Goal: Transaction & Acquisition: Purchase product/service

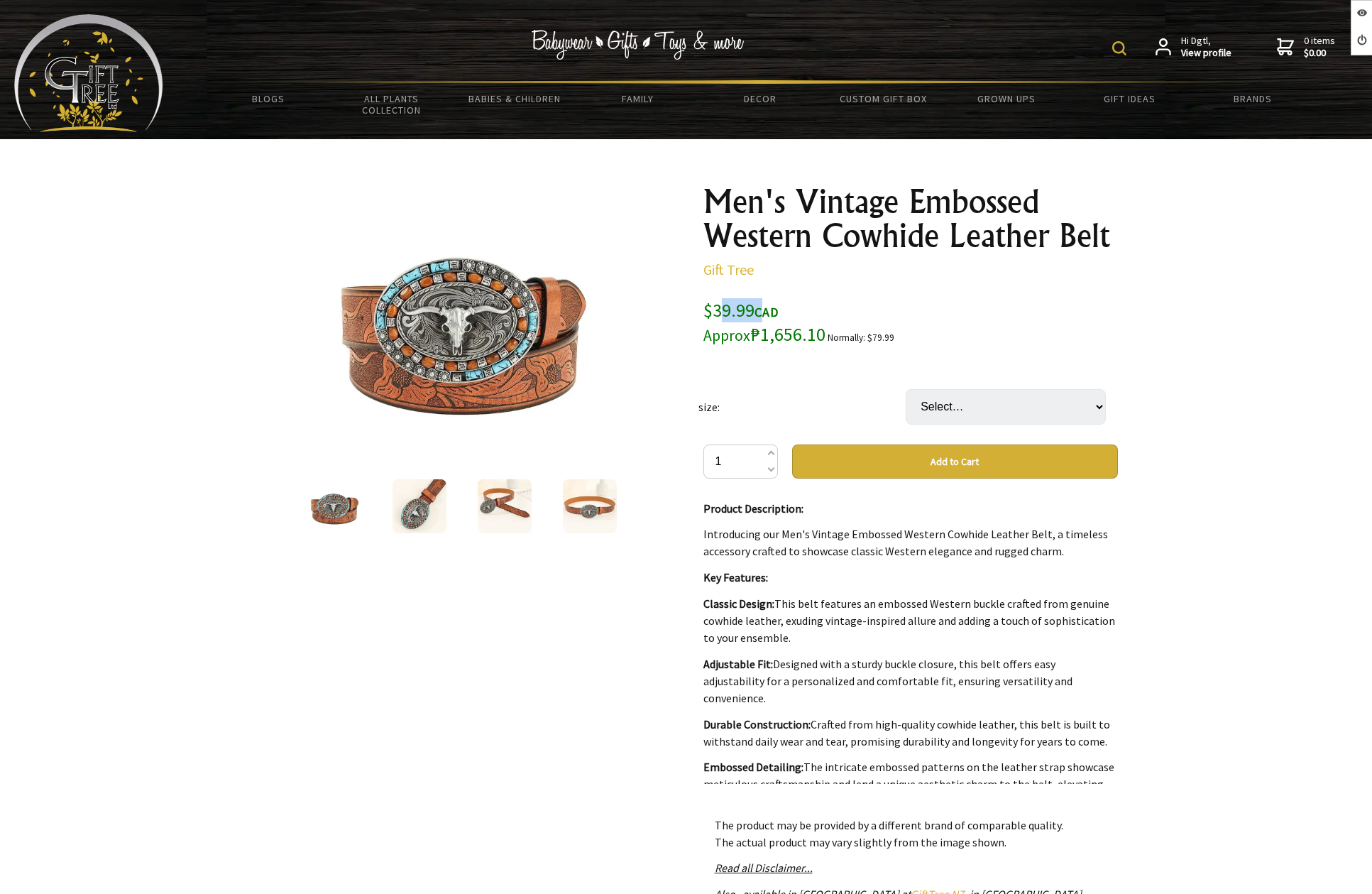
drag, startPoint x: 717, startPoint y: 311, endPoint x: 776, endPoint y: 302, distance: 59.7
click at [776, 302] on span "$39.99 CAD Approx ₱1,656.10" at bounding box center [764, 323] width 122 height 48
click at [1215, 682] on div at bounding box center [686, 608] width 1372 height 937
click at [1205, 323] on div at bounding box center [686, 608] width 1372 height 937
click at [1202, 320] on div at bounding box center [686, 608] width 1372 height 937
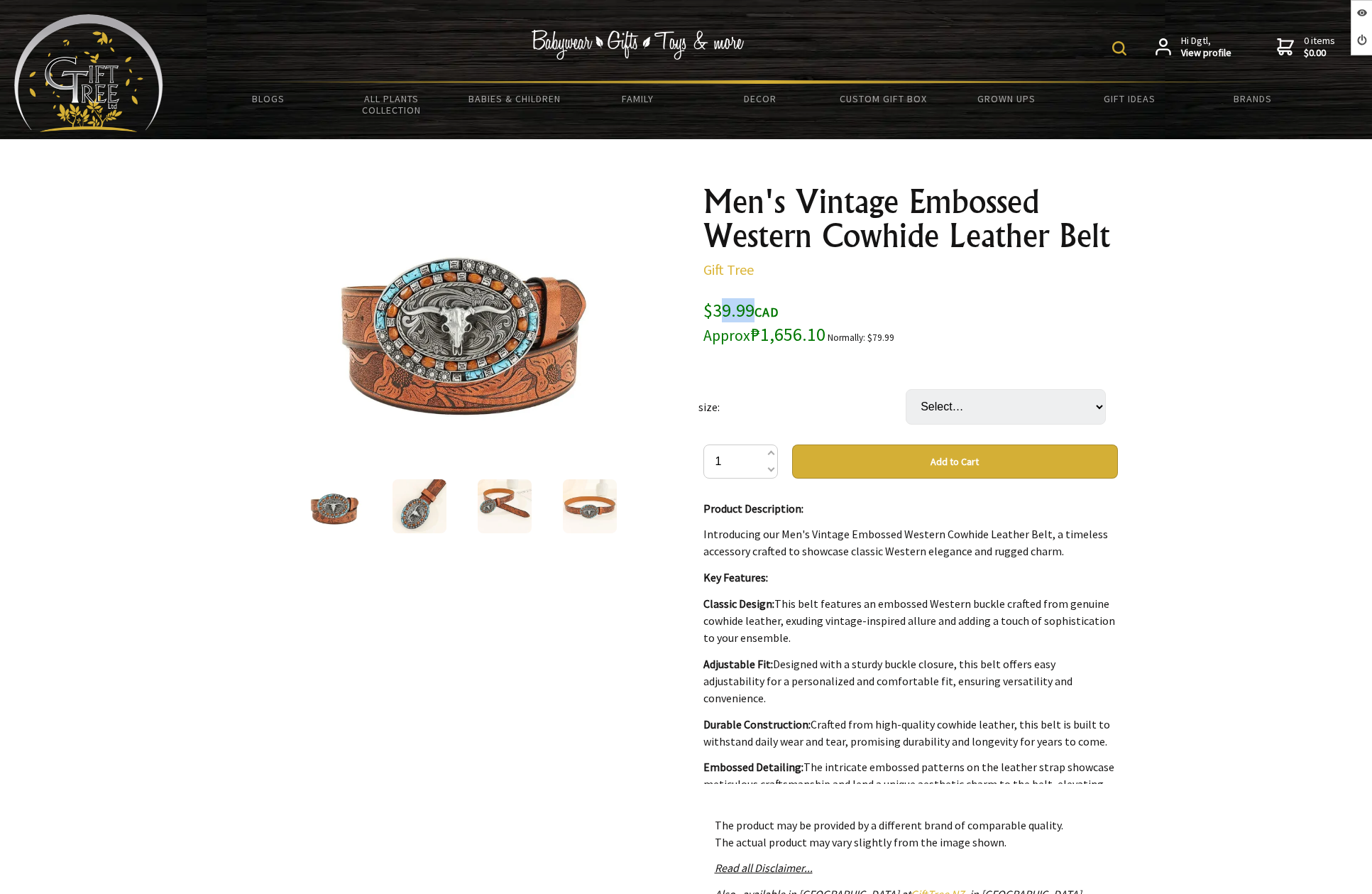
drag, startPoint x: 718, startPoint y: 311, endPoint x: 752, endPoint y: 309, distance: 34.1
click at [752, 309] on span "$39.99 CAD Approx ₱1,656.10" at bounding box center [764, 323] width 122 height 48
click at [932, 311] on div "$39.99 CAD Approx ₱1,656.10 Normally: $79.99" at bounding box center [910, 323] width 414 height 49
drag, startPoint x: 874, startPoint y: 336, endPoint x: 920, endPoint y: 339, distance: 46.1
click at [890, 335] on small "Normally: $79.99" at bounding box center [860, 337] width 67 height 12
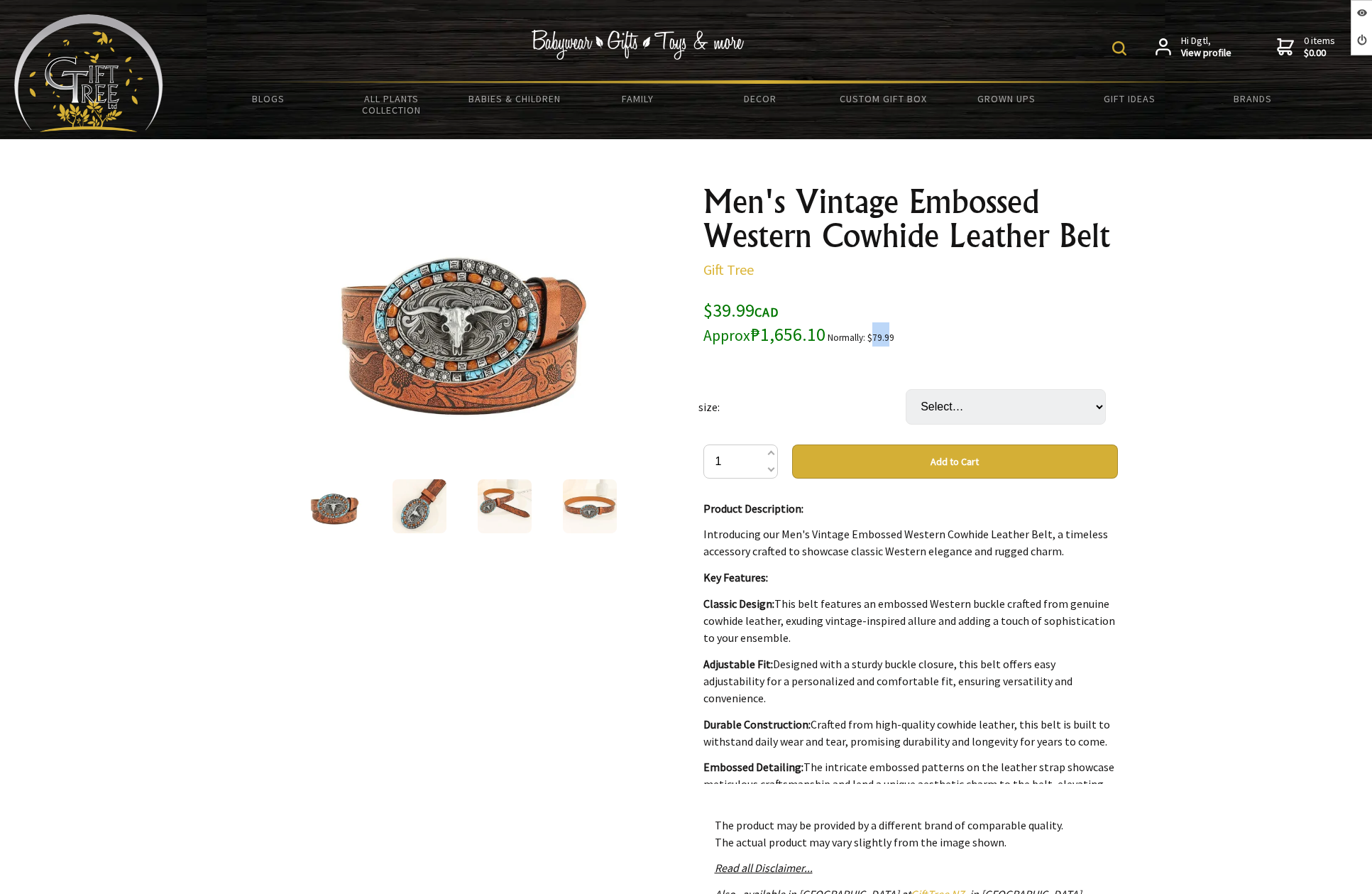
click at [1134, 345] on div at bounding box center [686, 608] width 1372 height 937
drag, startPoint x: 705, startPoint y: 305, endPoint x: 783, endPoint y: 310, distance: 78.2
click at [783, 310] on div "$39.99 CAD Approx ₱1,656.10 Normally: $79.99" at bounding box center [910, 323] width 414 height 49
click at [1194, 331] on div at bounding box center [686, 608] width 1372 height 937
drag, startPoint x: 878, startPoint y: 335, endPoint x: 892, endPoint y: 334, distance: 14.0
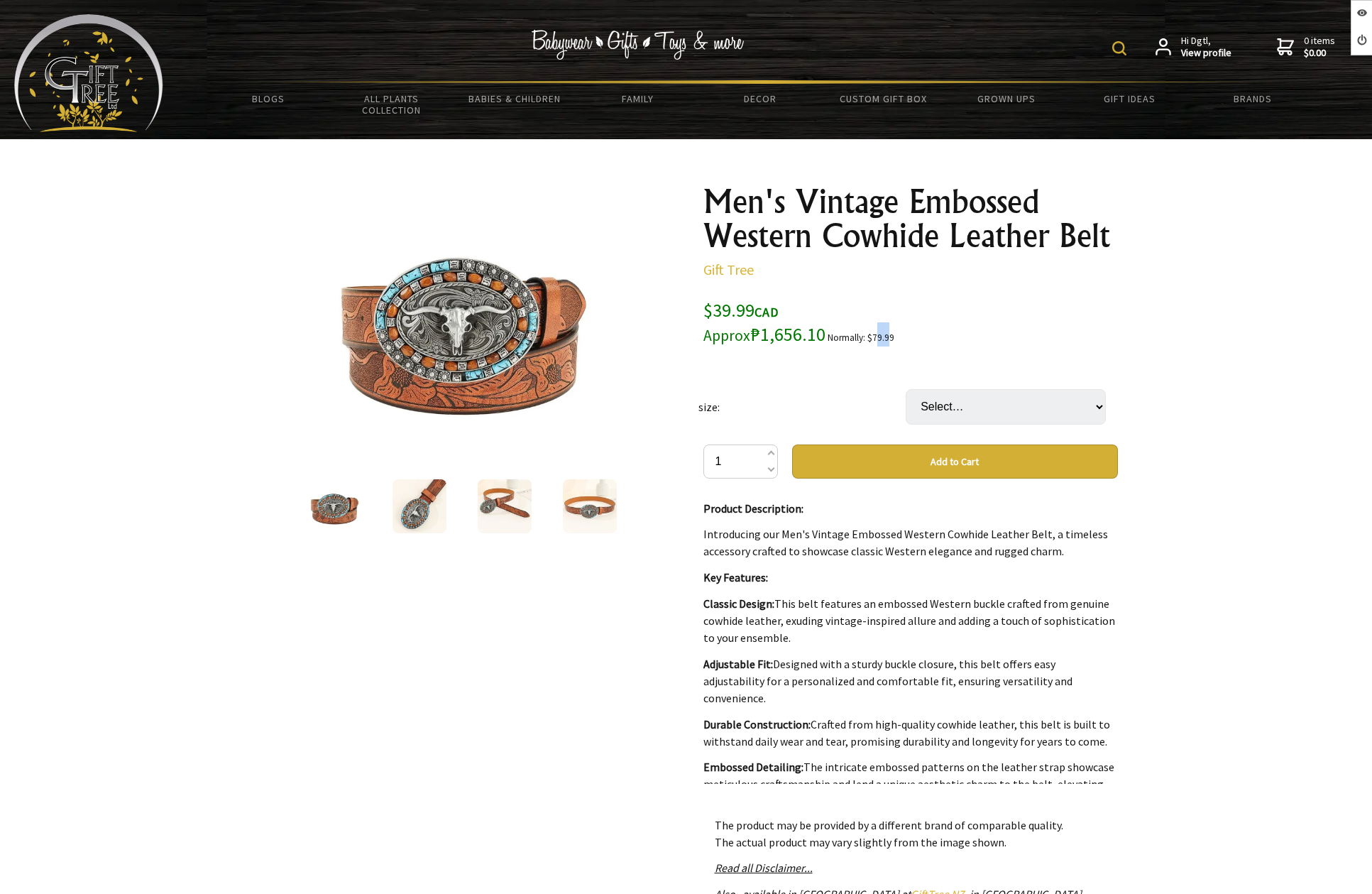
click at [892, 334] on small "Normally: $79.99" at bounding box center [860, 337] width 67 height 12
drag, startPoint x: 699, startPoint y: 309, endPoint x: 793, endPoint y: 309, distance: 94.0
click at [793, 309] on div "Men's Vintage Embossed Western Cowhide Leather Belt Gift Tree $39.99 CAD Approx…" at bounding box center [911, 608] width 437 height 869
click at [1204, 324] on div at bounding box center [686, 608] width 1372 height 937
click at [1287, 268] on div at bounding box center [686, 608] width 1372 height 937
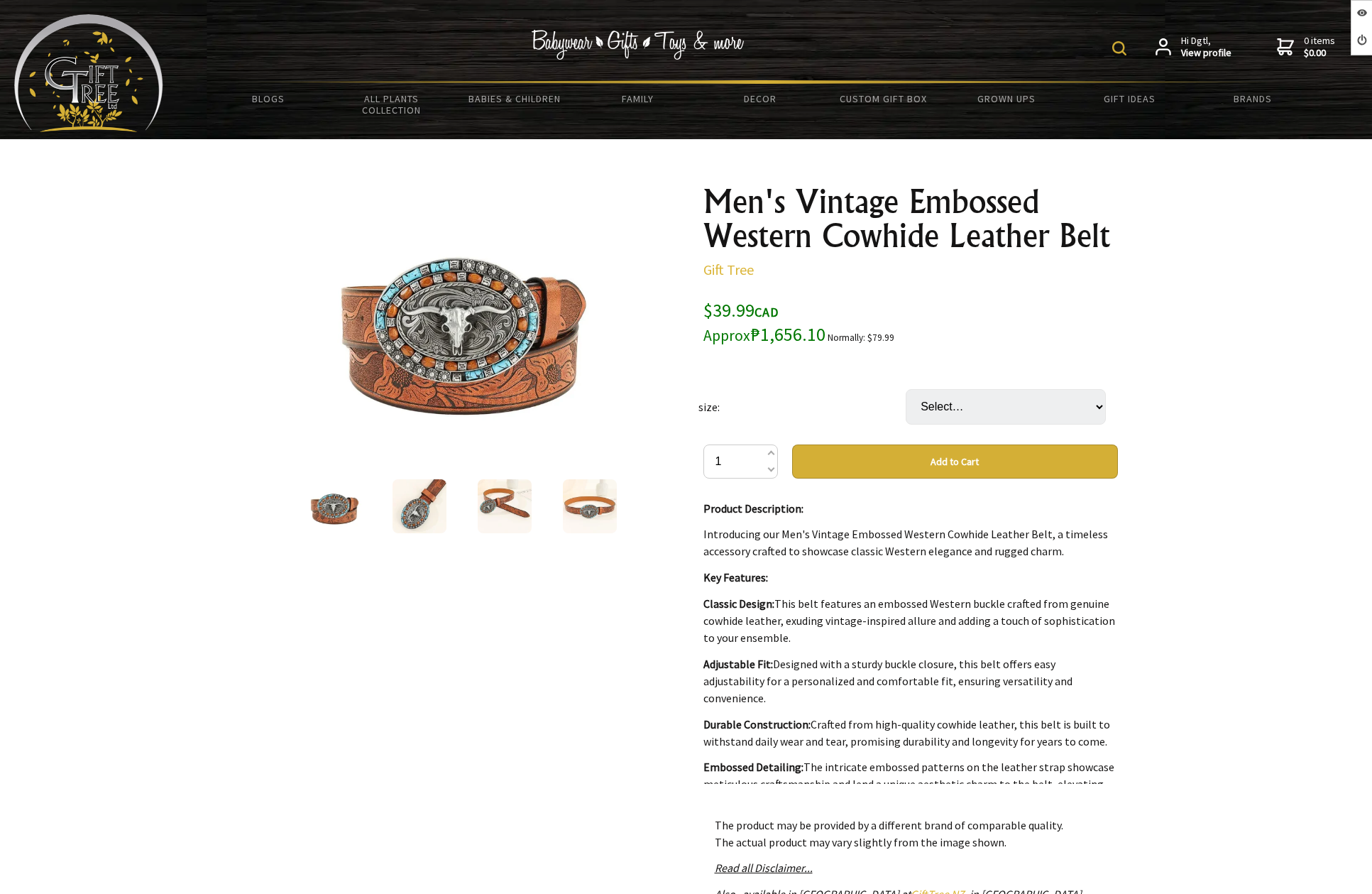
click at [1160, 309] on div at bounding box center [686, 608] width 1372 height 937
